Goal: Task Accomplishment & Management: Manage account settings

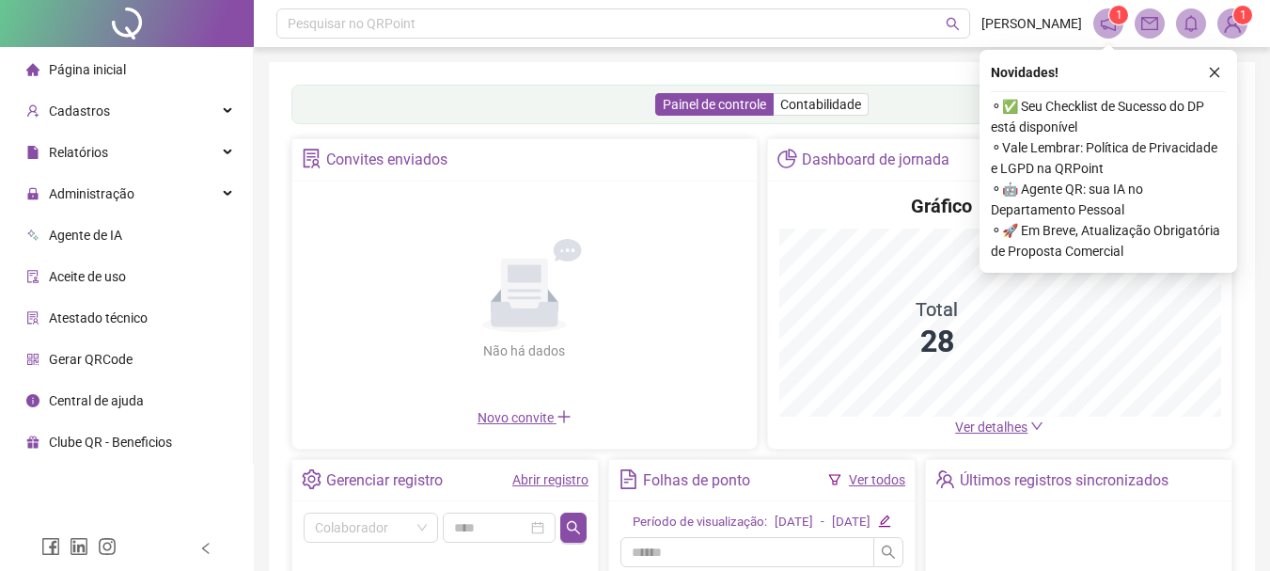
click at [1230, 21] on img at bounding box center [1233, 23] width 28 height 28
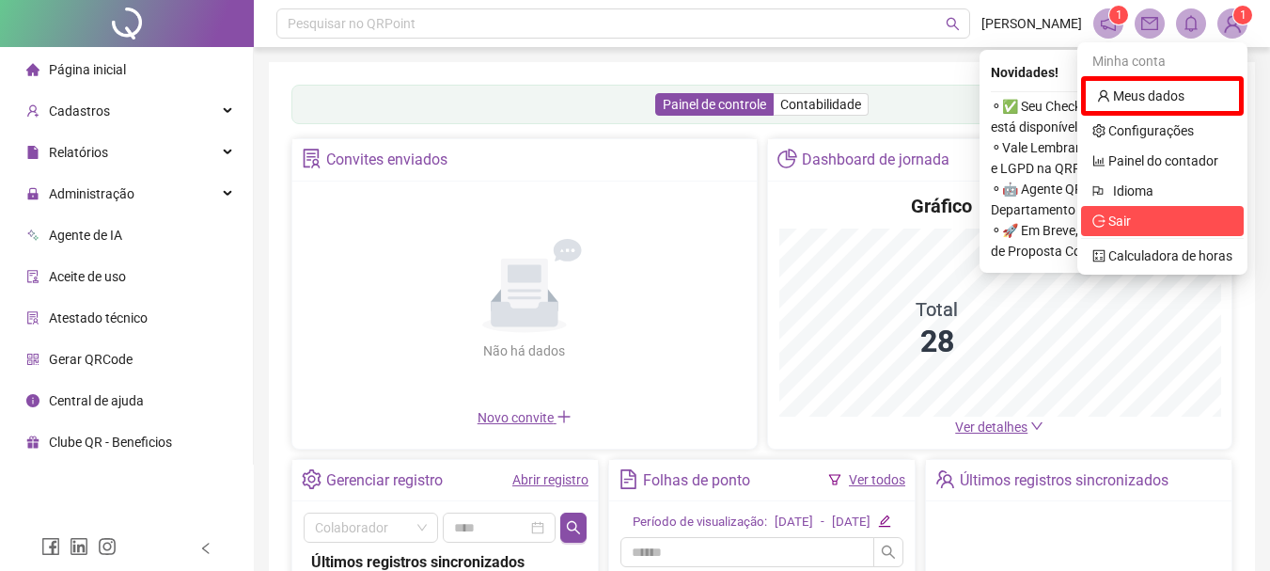
click at [1115, 216] on span "Sair" at bounding box center [1120, 220] width 23 height 15
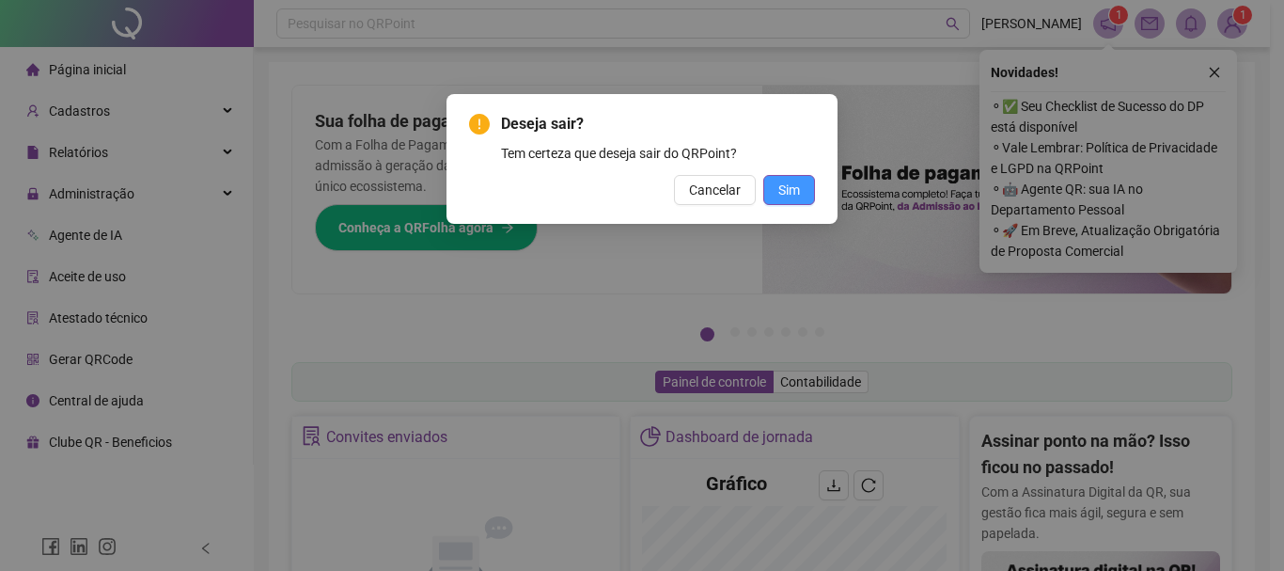
click at [786, 189] on span "Sim" at bounding box center [790, 190] width 22 height 21
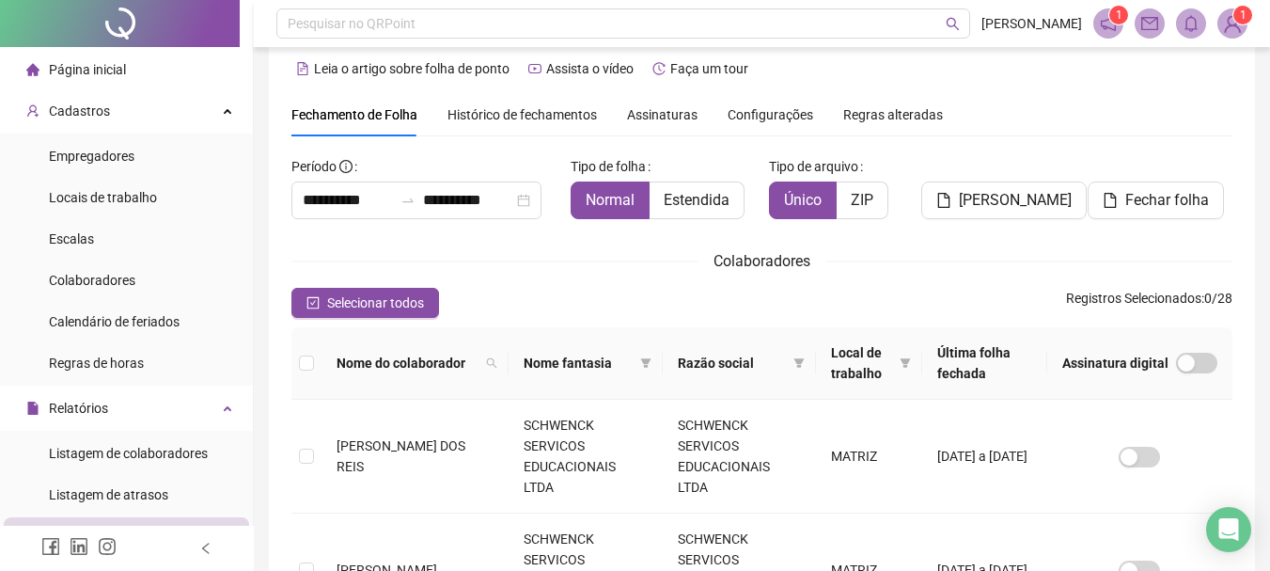
scroll to position [228, 0]
